Goal: Navigation & Orientation: Find specific page/section

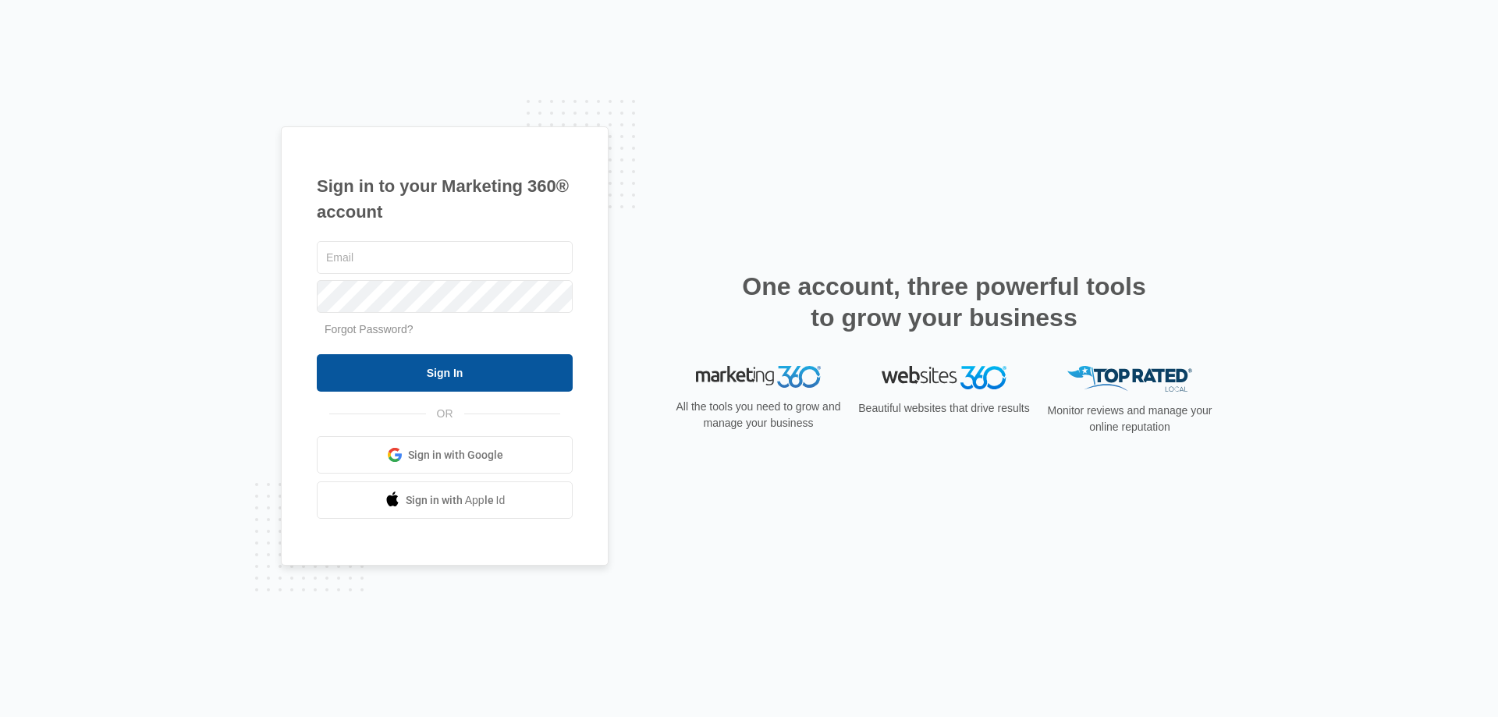
type input "[EMAIL_ADDRESS][DOMAIN_NAME]"
click at [485, 378] on input "Sign In" at bounding box center [445, 372] width 256 height 37
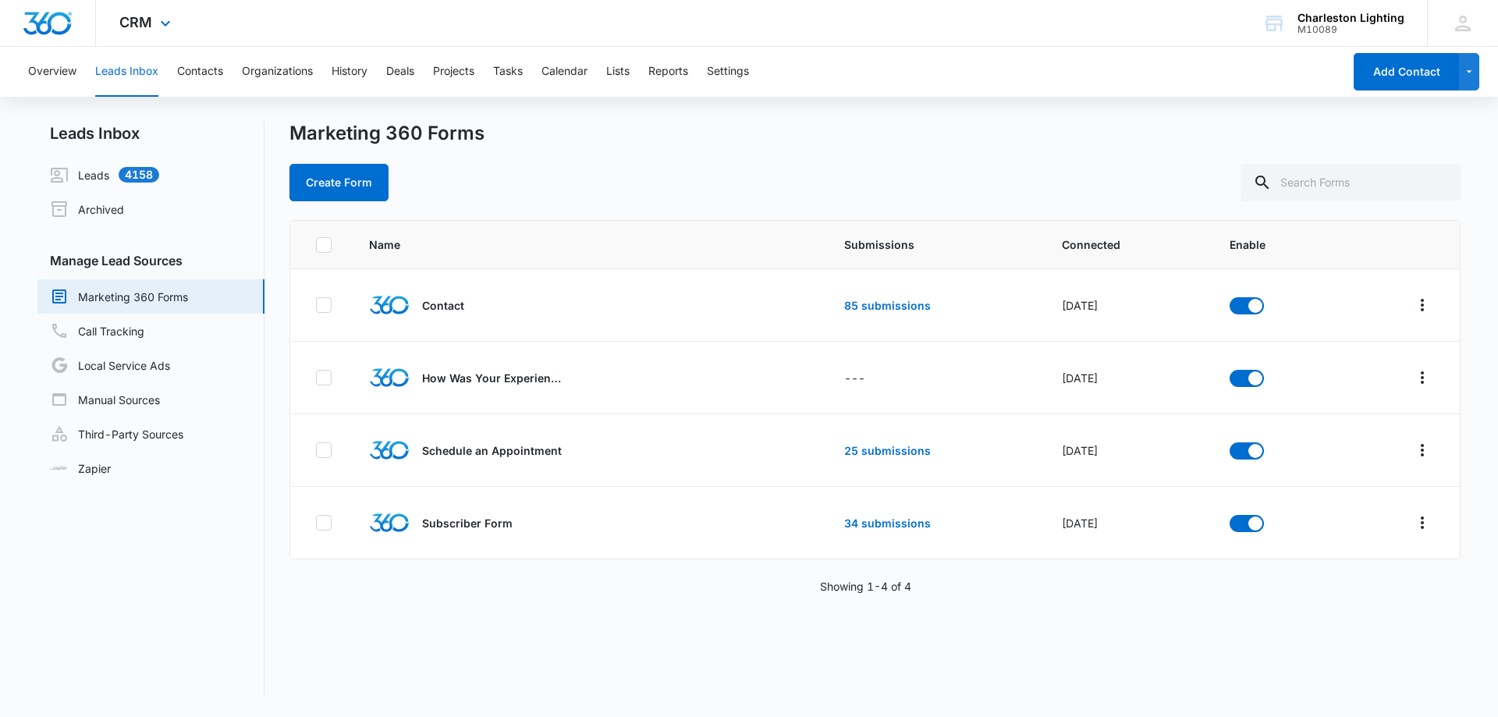
click at [37, 21] on img "Dashboard" at bounding box center [48, 23] width 50 height 23
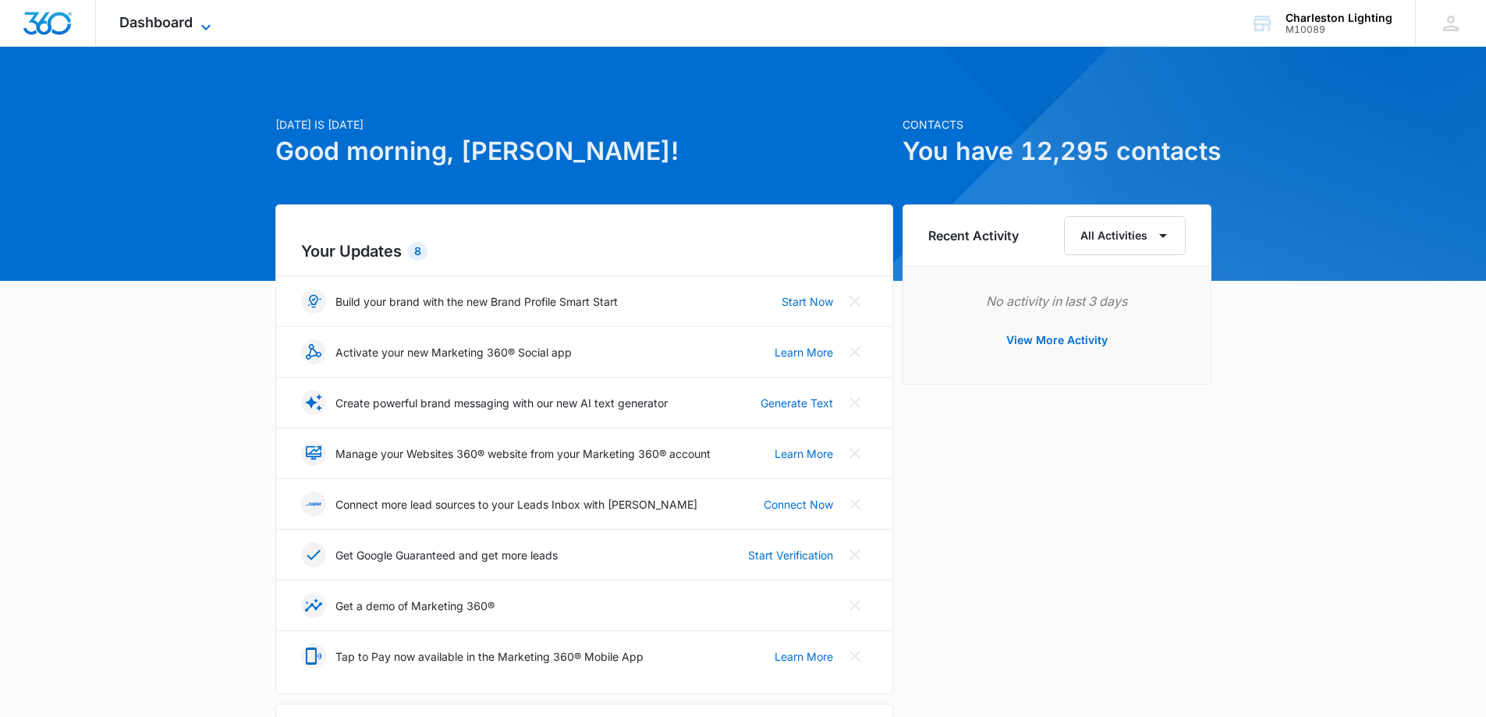
click at [199, 23] on icon at bounding box center [206, 27] width 19 height 19
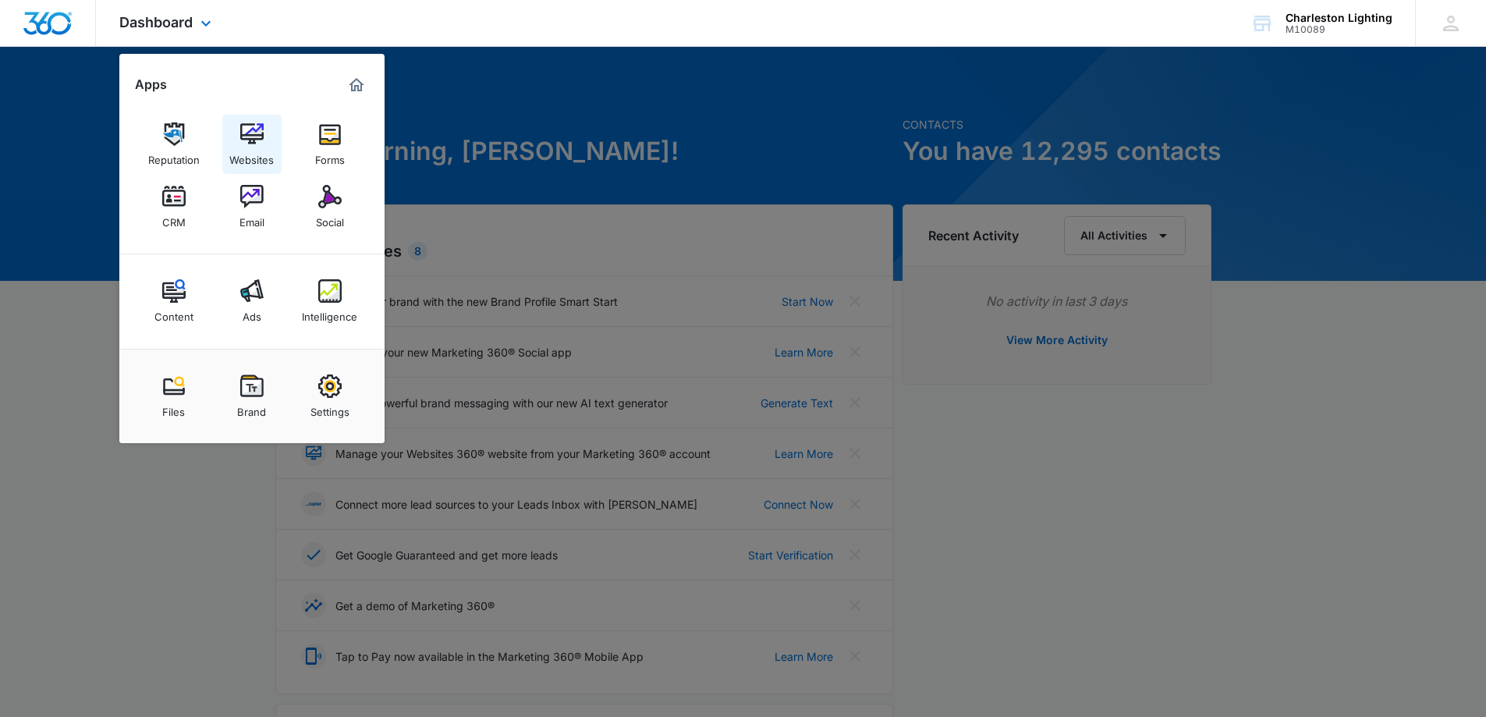
click at [257, 137] on img at bounding box center [251, 133] width 23 height 23
